Goal: Task Accomplishment & Management: Manage account settings

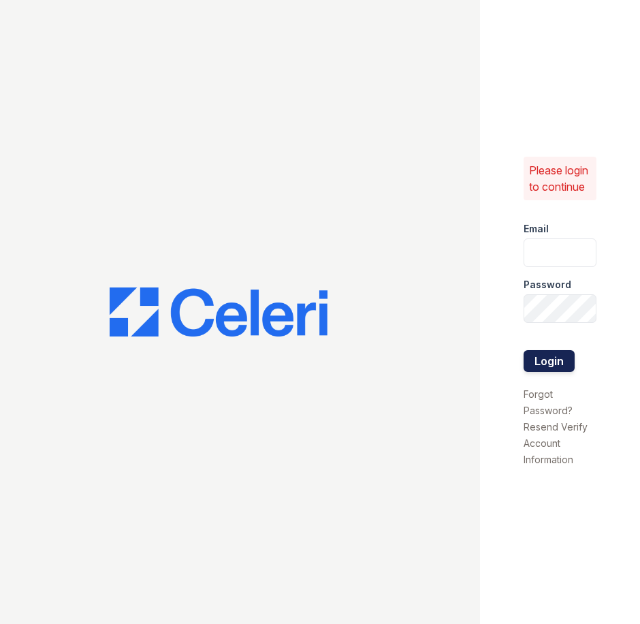
type input "[EMAIL_ADDRESS][DOMAIN_NAME]"
click at [548, 362] on button "Login" at bounding box center [549, 361] width 51 height 22
